Goal: Task Accomplishment & Management: Manage account settings

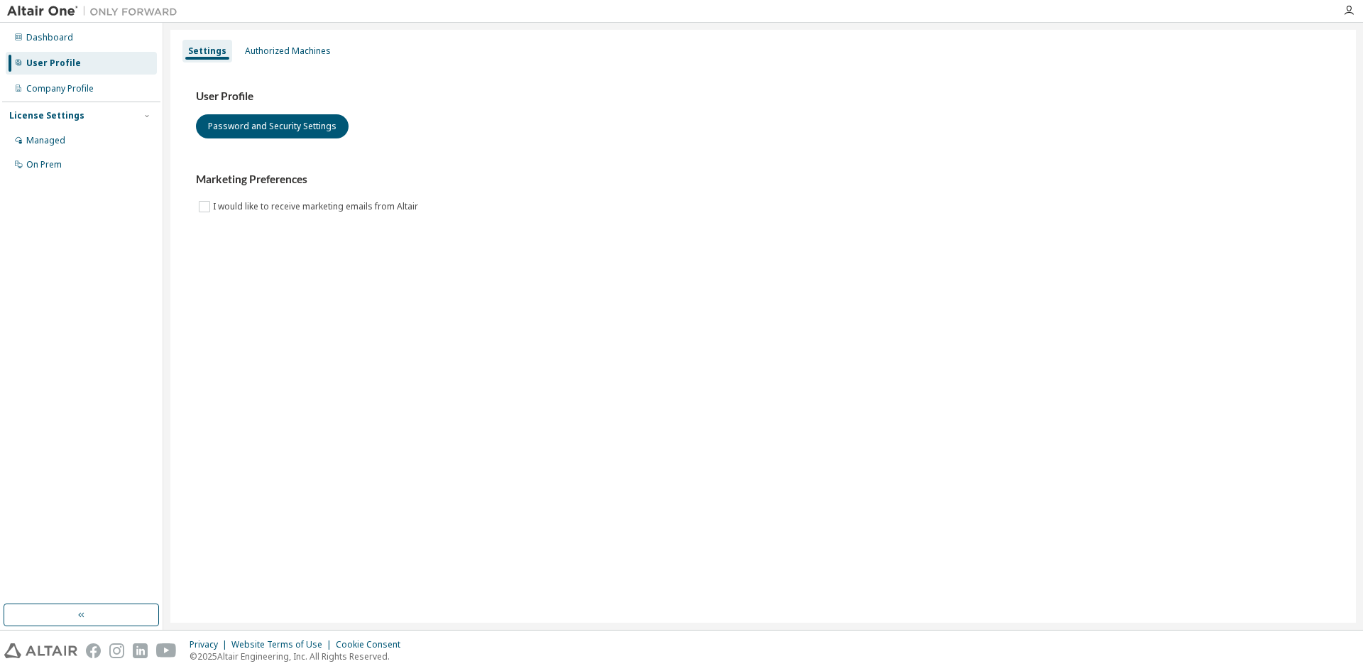
click at [61, 66] on div "User Profile" at bounding box center [53, 62] width 55 height 11
click at [273, 47] on div "Authorized Machines" at bounding box center [288, 50] width 86 height 11
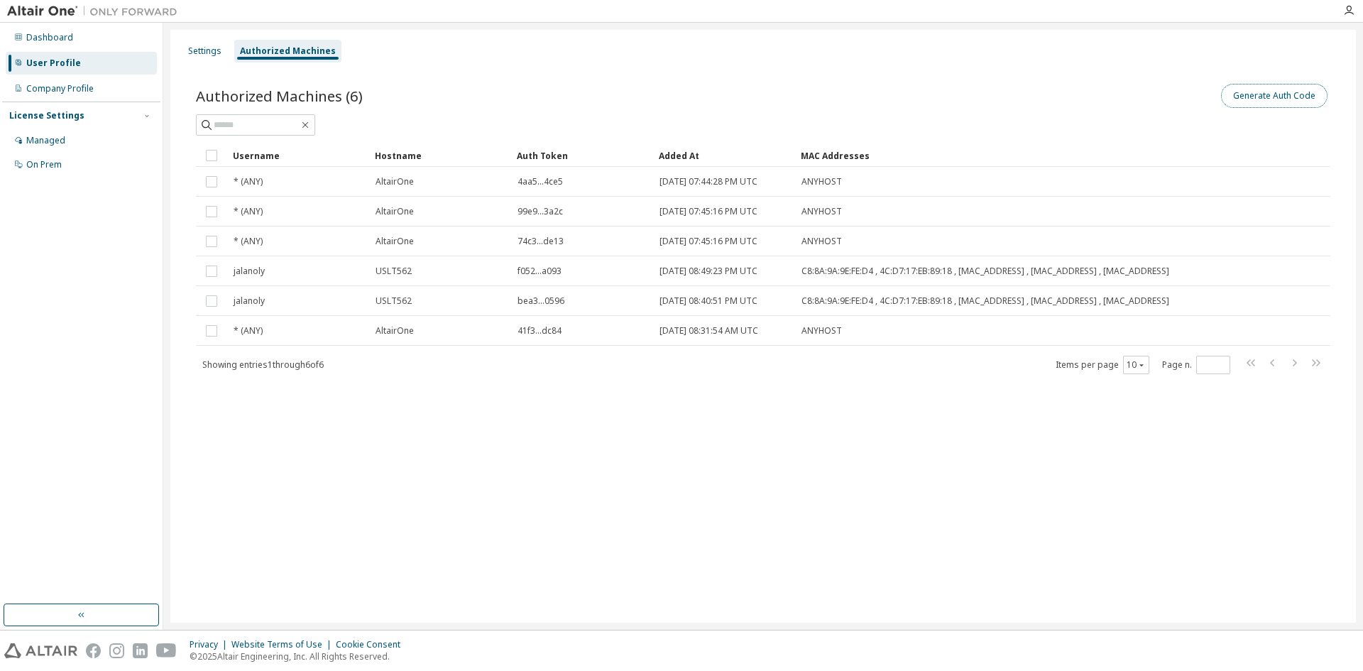
click at [1254, 99] on button "Generate Auth Code" at bounding box center [1274, 96] width 106 height 24
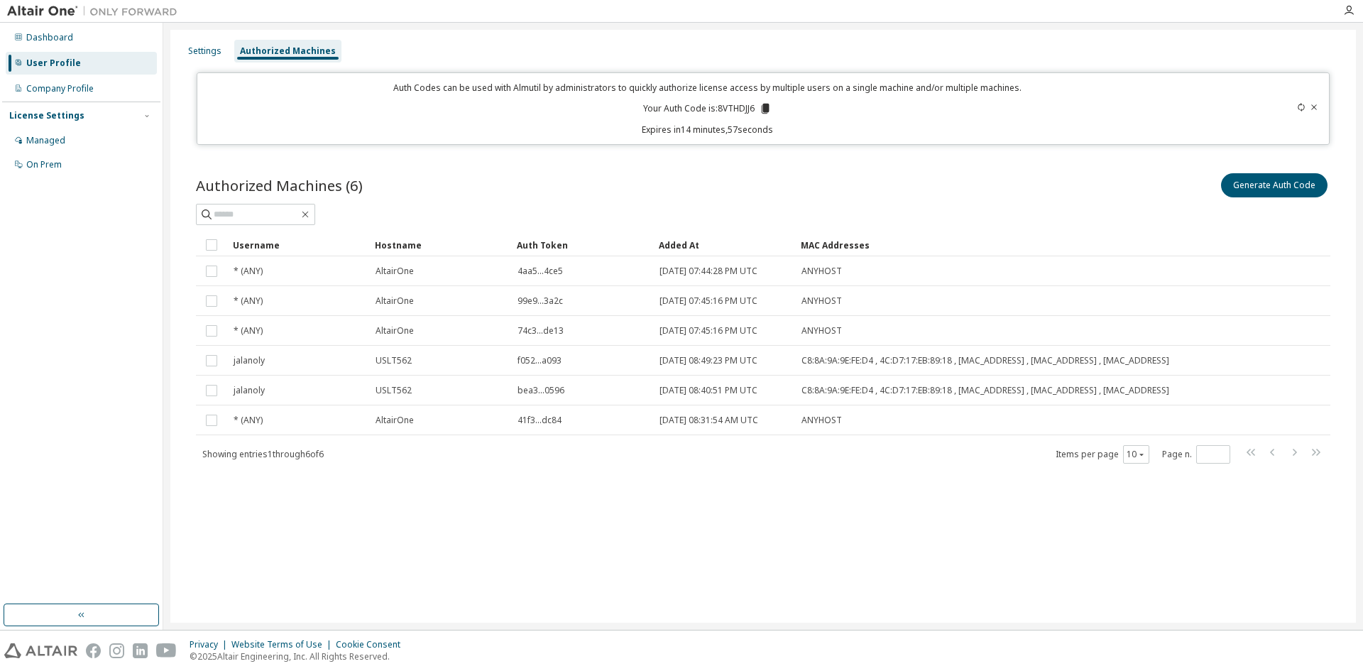
click at [766, 107] on icon at bounding box center [766, 109] width 8 height 10
click at [1270, 187] on button "Generate Auth Code" at bounding box center [1274, 185] width 106 height 24
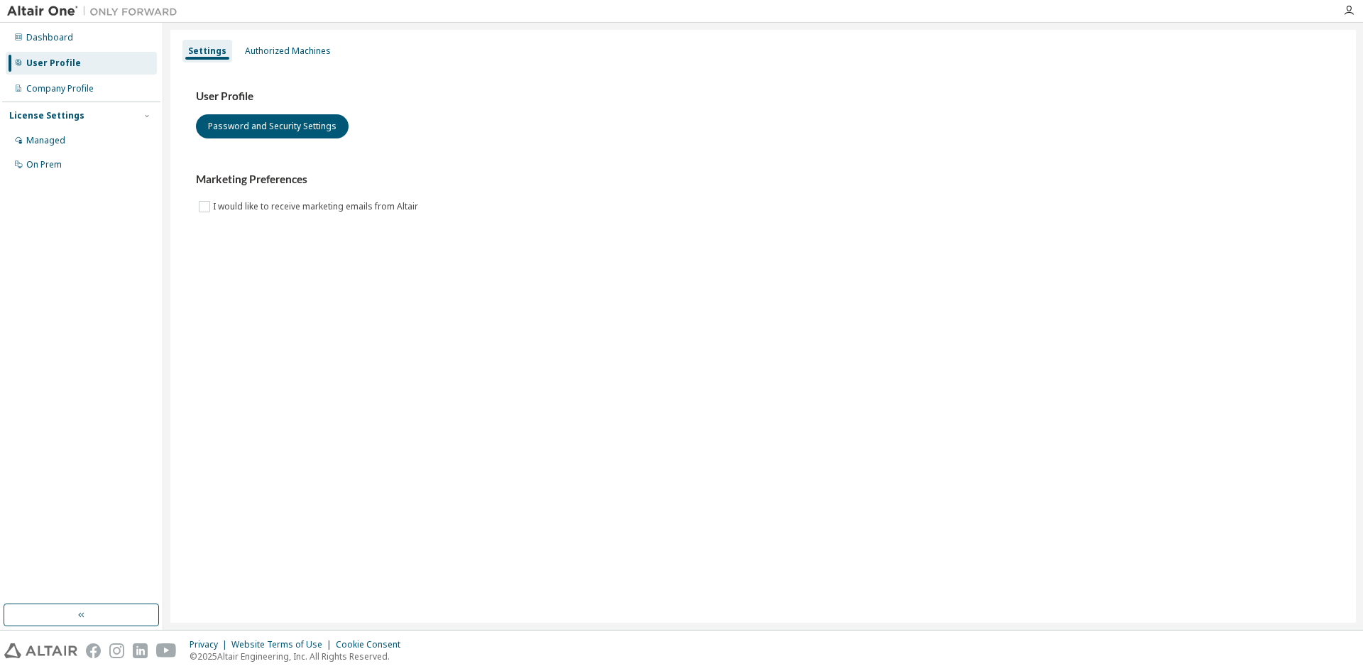
click at [275, 39] on div "Settings Authorized Machines" at bounding box center [763, 51] width 1168 height 26
drag, startPoint x: 275, startPoint y: 45, endPoint x: 436, endPoint y: 60, distance: 161.1
click at [275, 45] on div "Authorized Machines" at bounding box center [288, 50] width 86 height 11
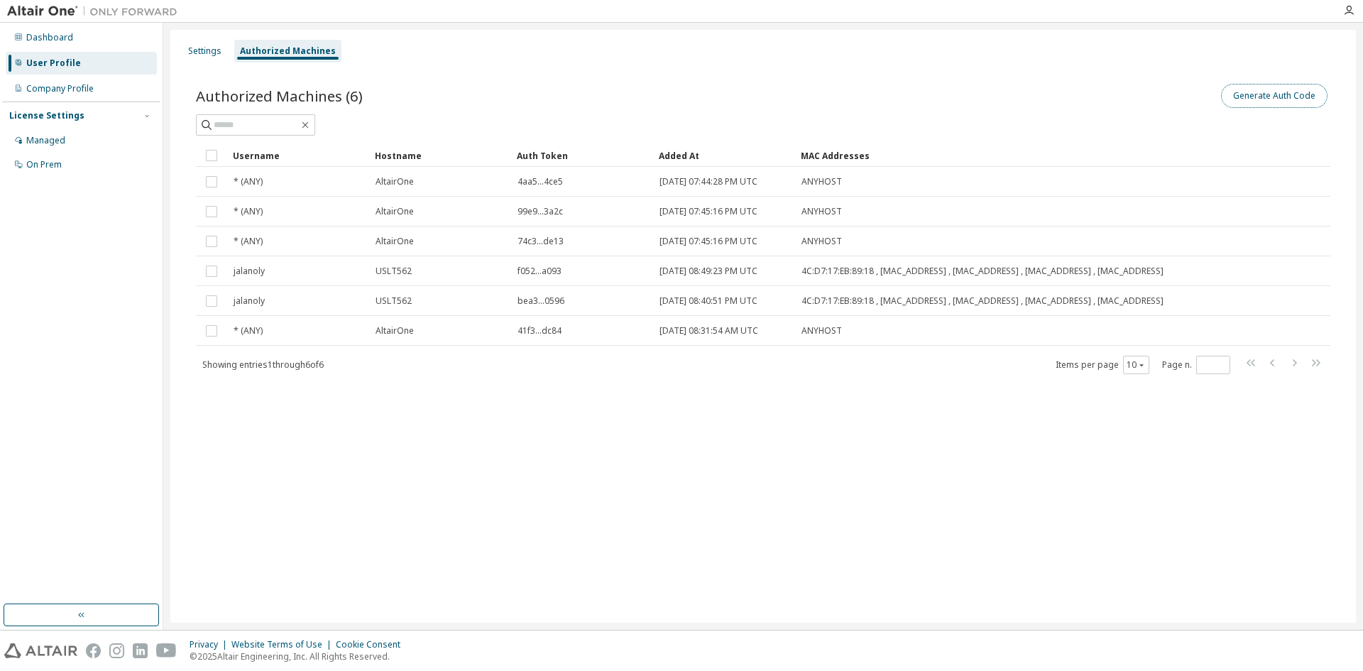
click at [1280, 95] on button "Generate Auth Code" at bounding box center [1274, 96] width 106 height 24
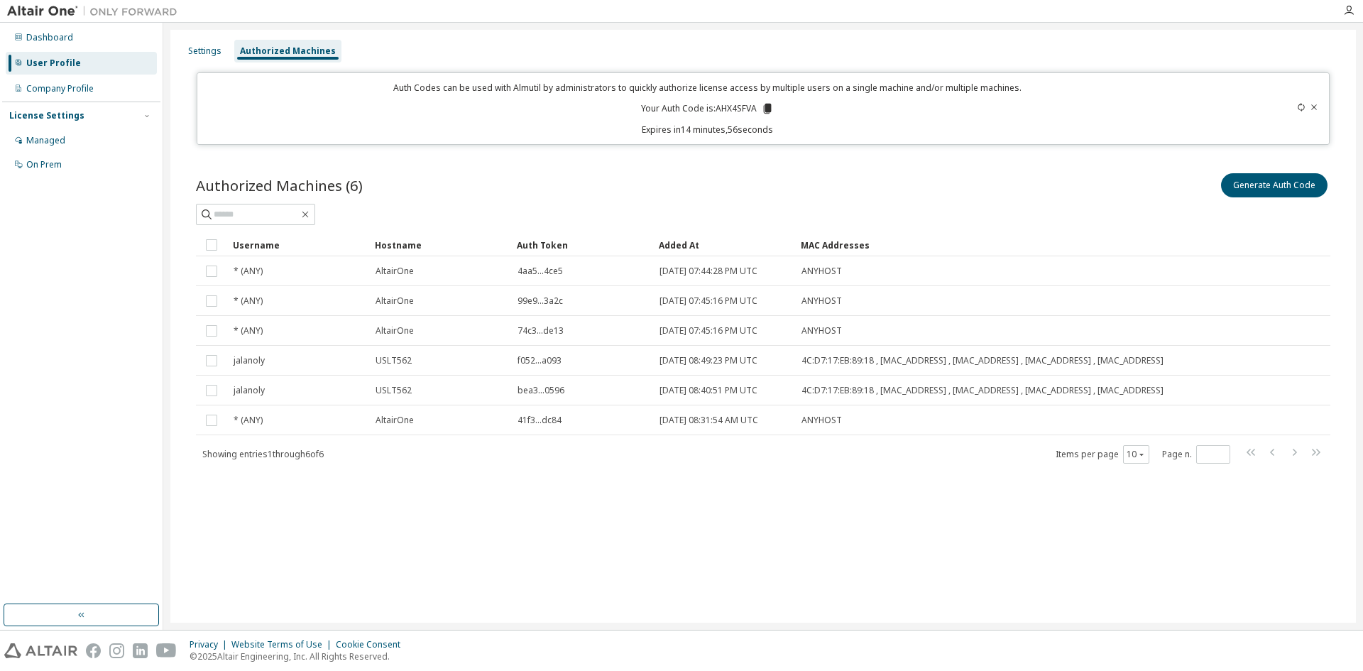
click at [770, 107] on icon at bounding box center [768, 109] width 8 height 10
